Goal: Information Seeking & Learning: Learn about a topic

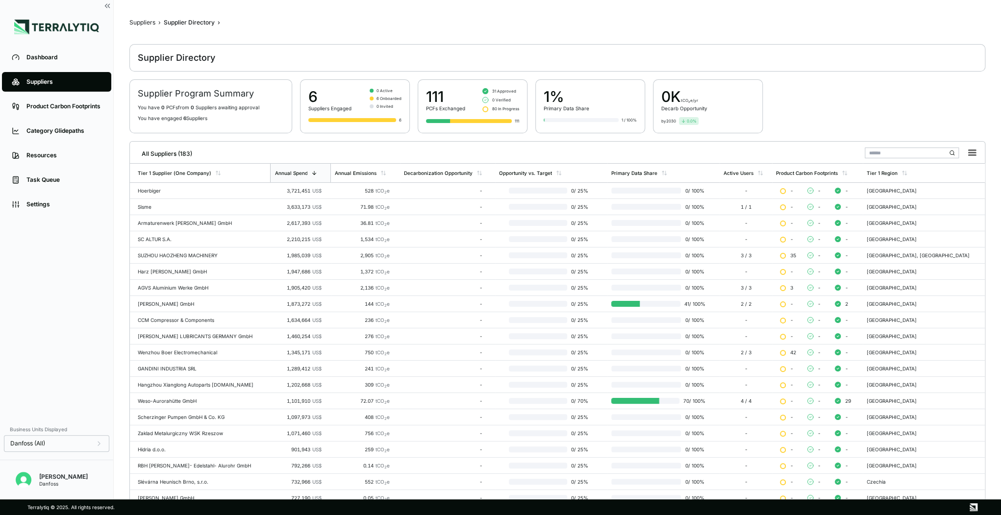
click at [869, 149] on input "text" at bounding box center [912, 153] width 94 height 11
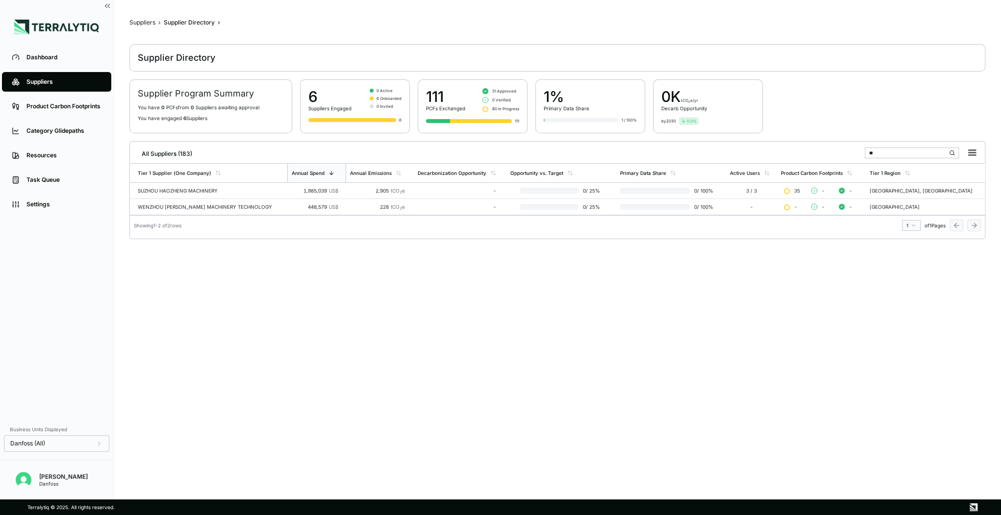
type input "*"
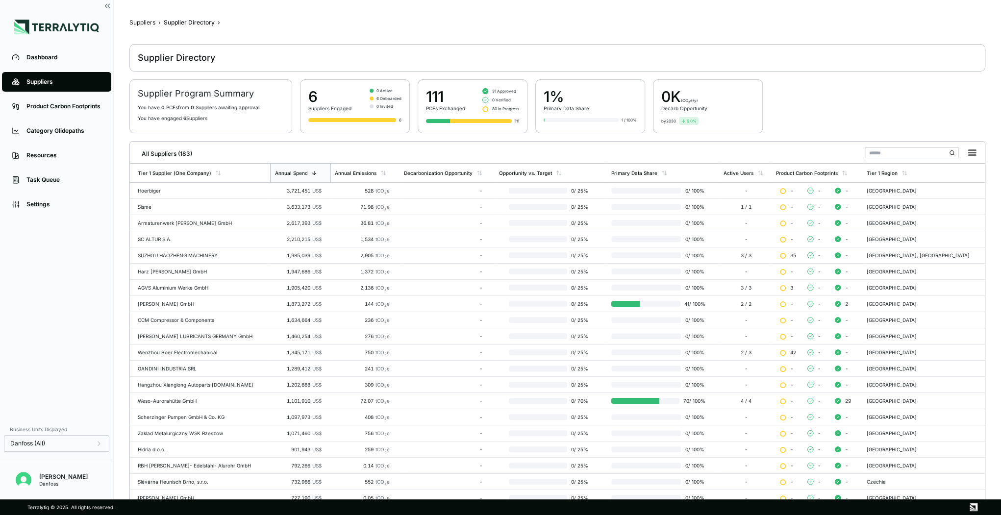
click at [884, 153] on input "text" at bounding box center [912, 153] width 94 height 11
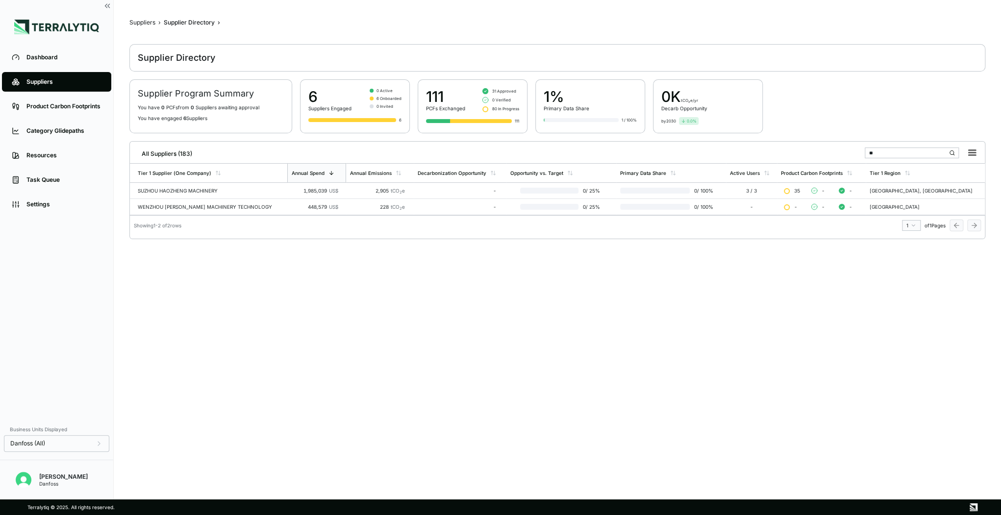
type input "**"
drag, startPoint x: 878, startPoint y: 154, endPoint x: 867, endPoint y: 151, distance: 11.2
click at [867, 151] on input "**" at bounding box center [912, 153] width 94 height 11
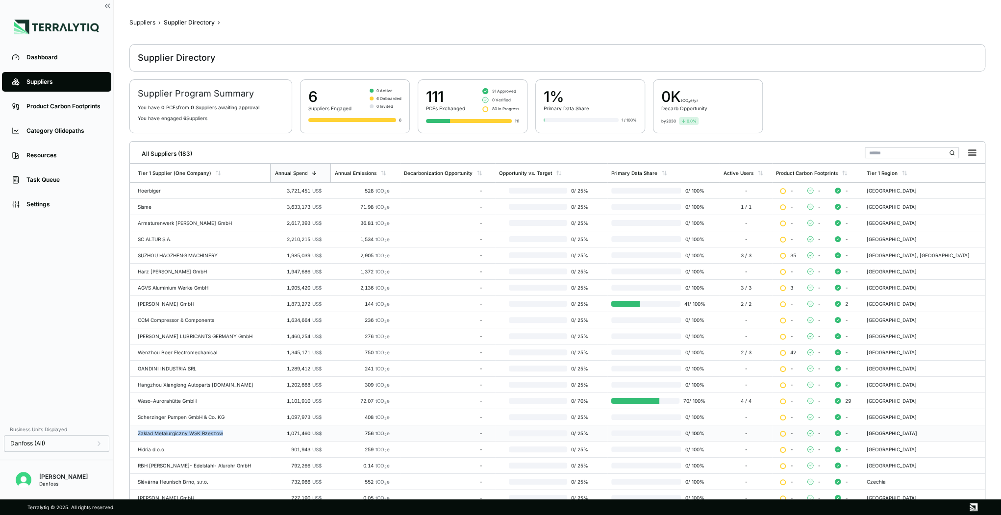
drag, startPoint x: 136, startPoint y: 432, endPoint x: 224, endPoint y: 438, distance: 88.0
click at [224, 438] on td "Zaklad Metalurgiczny WSK Rzeszow" at bounding box center [200, 434] width 140 height 16
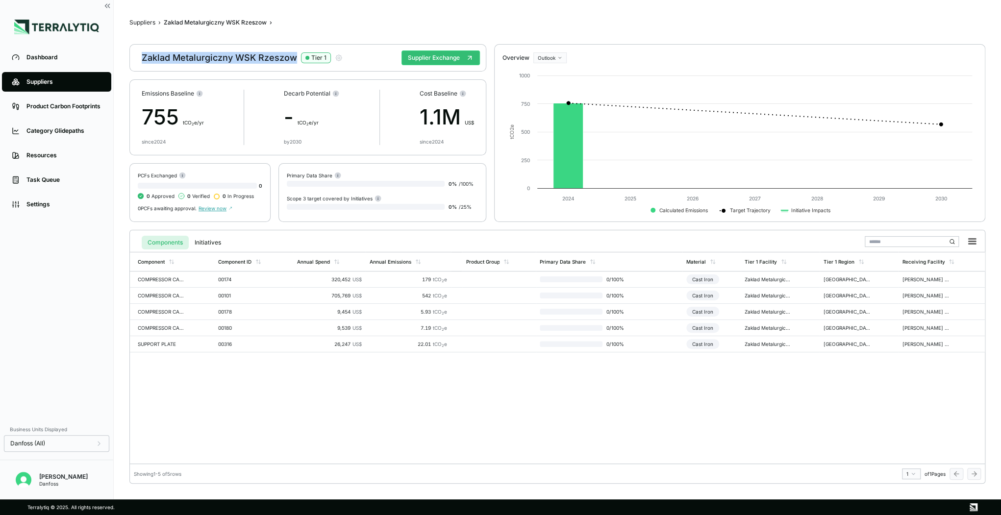
drag, startPoint x: 144, startPoint y: 57, endPoint x: 295, endPoint y: 59, distance: 151.0
click at [295, 59] on div "Zaklad Metalurgiczny WSK Rzeszow Tier 1" at bounding box center [242, 58] width 201 height 12
copy div "Zaklad Metalurgiczny WSK Rzeszow"
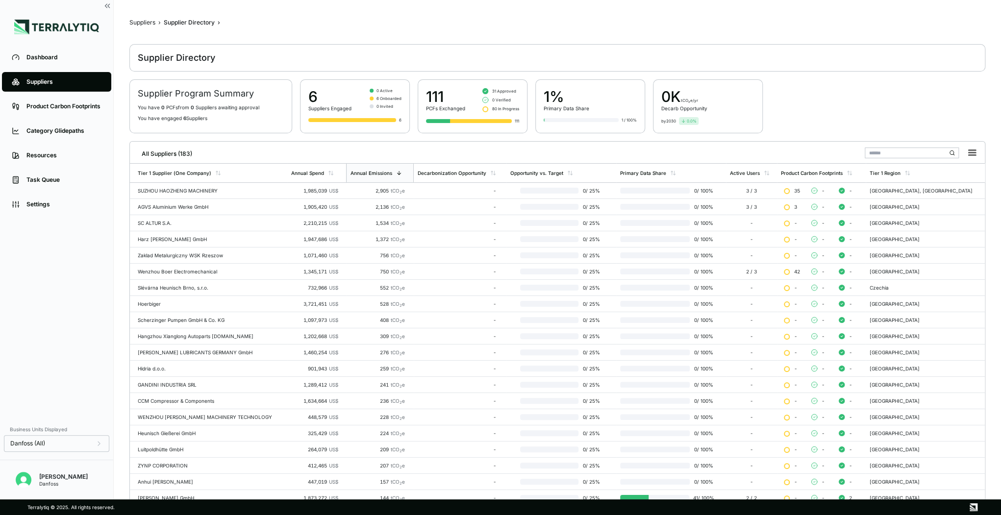
click at [882, 153] on input "text" at bounding box center [912, 153] width 94 height 11
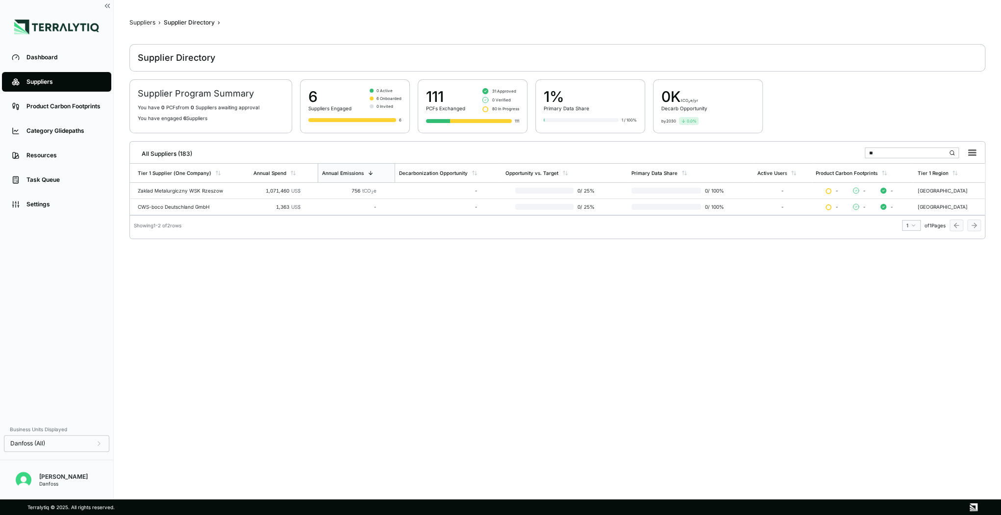
type input "*"
drag, startPoint x: 902, startPoint y: 153, endPoint x: 825, endPoint y: 151, distance: 77.0
click at [825, 151] on div "All Suppliers (183) ****" at bounding box center [557, 152] width 847 height 20
drag, startPoint x: 895, startPoint y: 149, endPoint x: 845, endPoint y: 146, distance: 50.6
click at [845, 146] on div "All Suppliers (183) *****" at bounding box center [557, 152] width 847 height 20
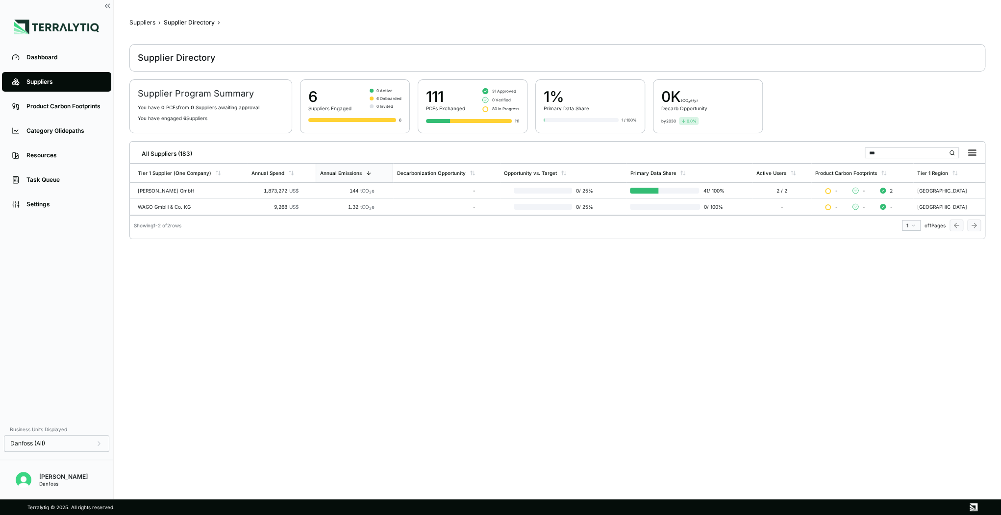
type input "***"
click at [335, 189] on div "144 tCO 2 e" at bounding box center [347, 191] width 55 height 6
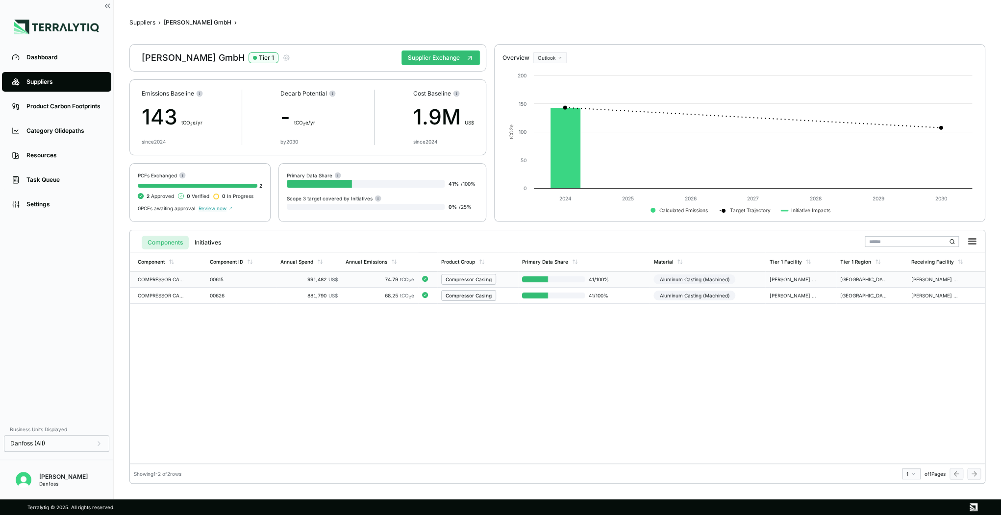
click at [674, 279] on div "Aluminum Casting (Machined)" at bounding box center [695, 280] width 82 height 10
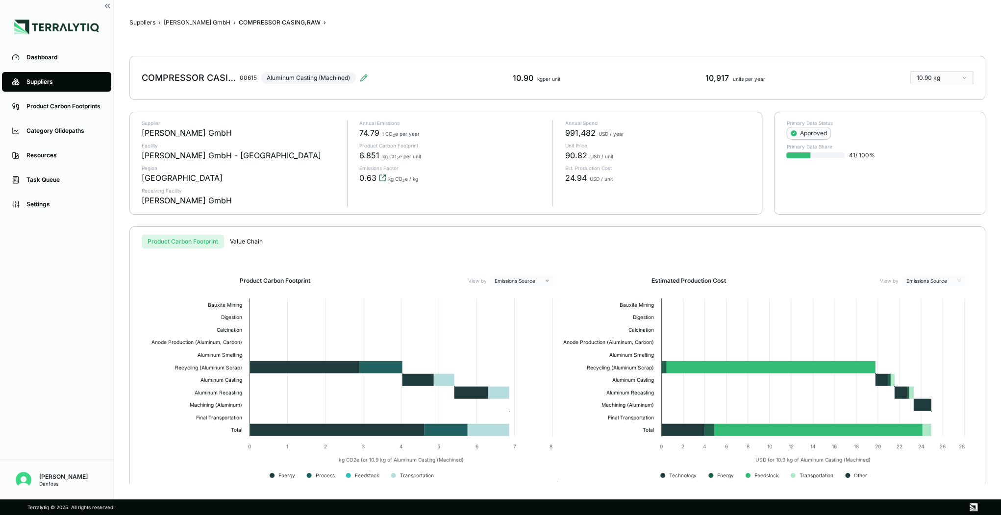
click at [382, 177] on icon "View audit trail" at bounding box center [383, 176] width 3 height 3
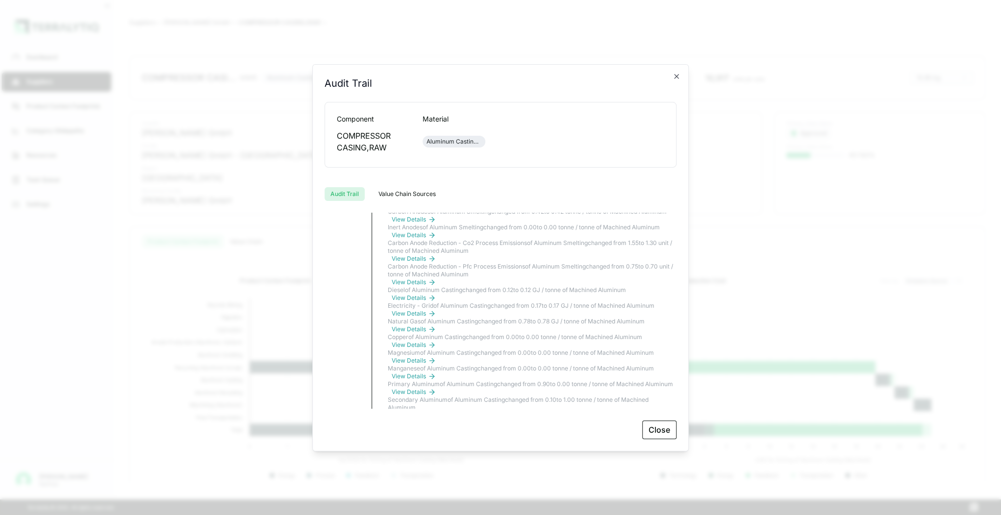
scroll to position [1591, 0]
click at [679, 75] on icon "button" at bounding box center [677, 77] width 8 height 8
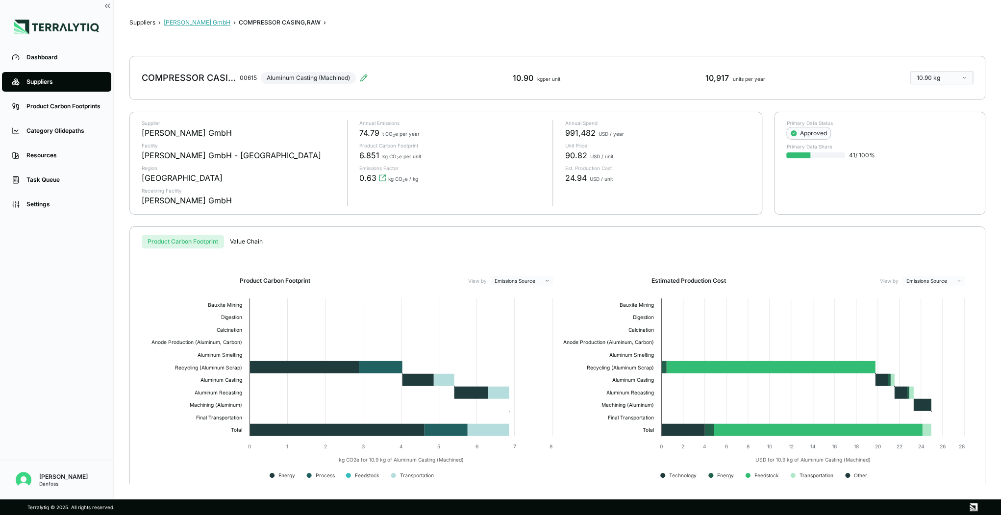
click at [209, 22] on button "[PERSON_NAME] GmbH" at bounding box center [197, 23] width 67 height 8
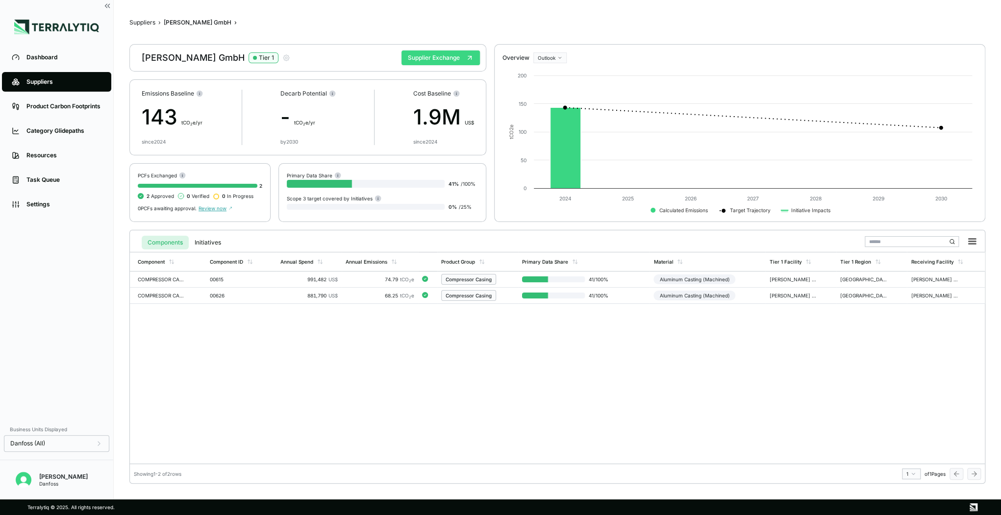
click at [434, 63] on button "Supplier Exchange" at bounding box center [441, 58] width 78 height 15
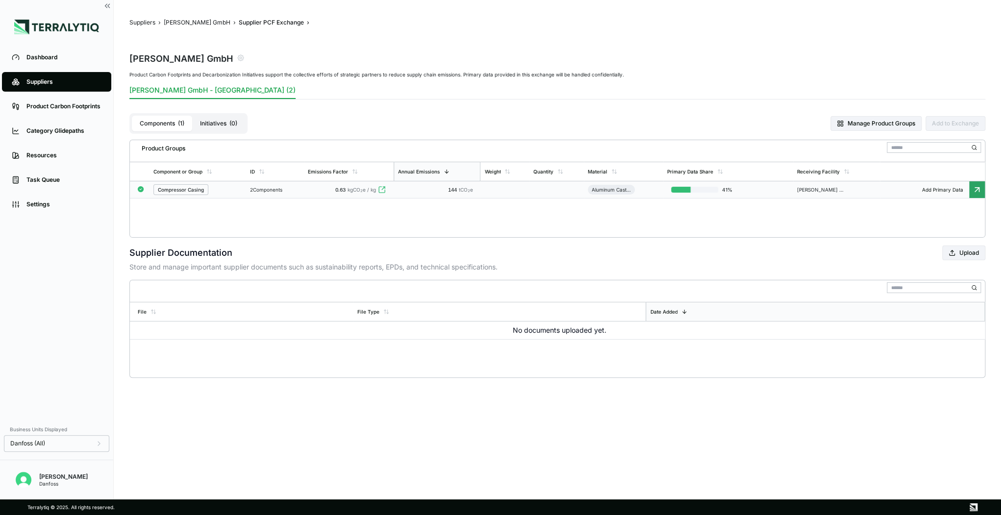
click at [210, 190] on div "Compressor Casing" at bounding box center [197, 189] width 88 height 11
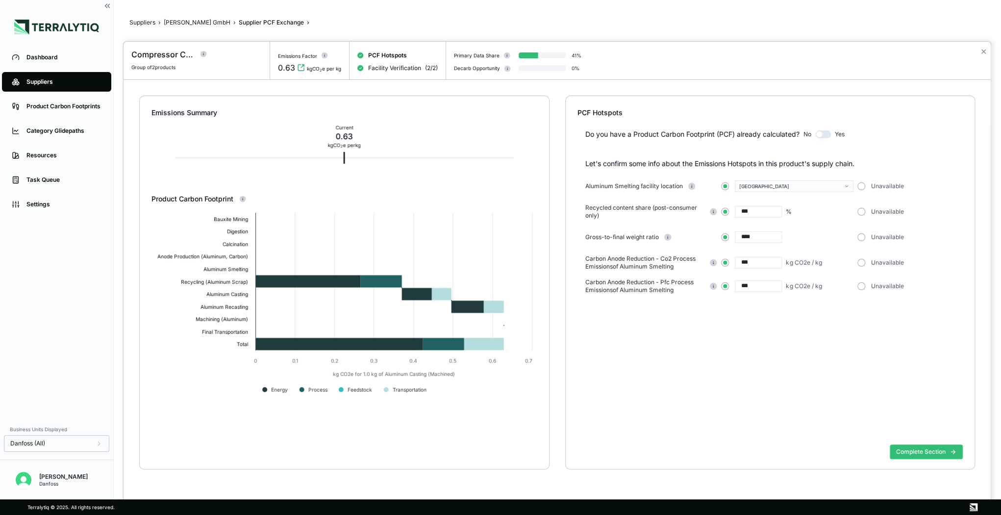
click at [184, 18] on div at bounding box center [500, 257] width 1001 height 515
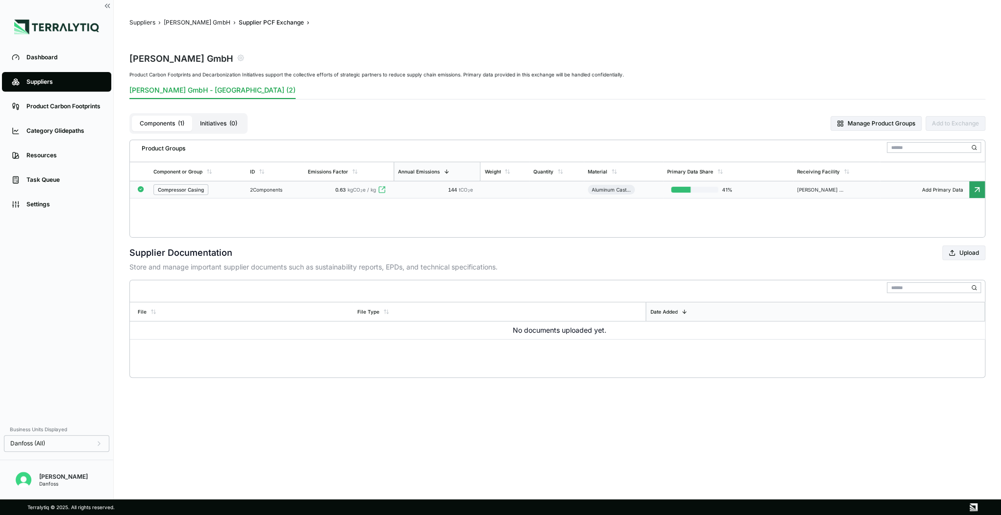
click at [186, 20] on button "[PERSON_NAME] GmbH" at bounding box center [197, 23] width 67 height 8
